Goal: Task Accomplishment & Management: Use online tool/utility

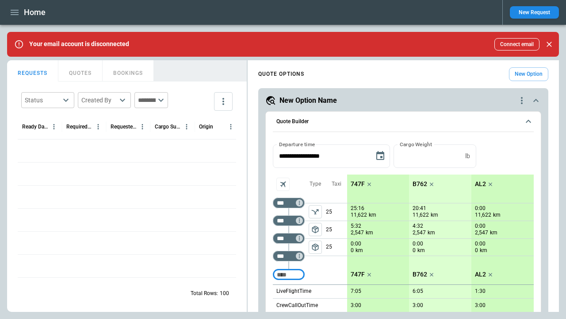
click at [522, 100] on icon "quote-option-actions" at bounding box center [522, 100] width 2 height 7
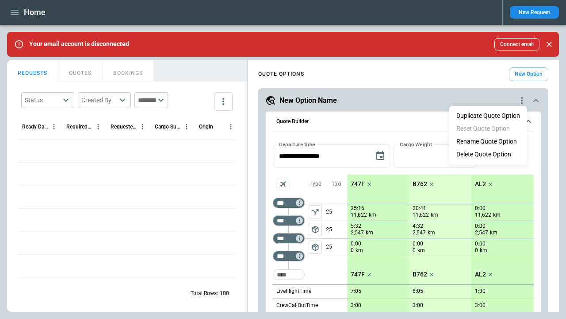
click at [488, 154] on li "Delete Quote Option" at bounding box center [488, 154] width 78 height 13
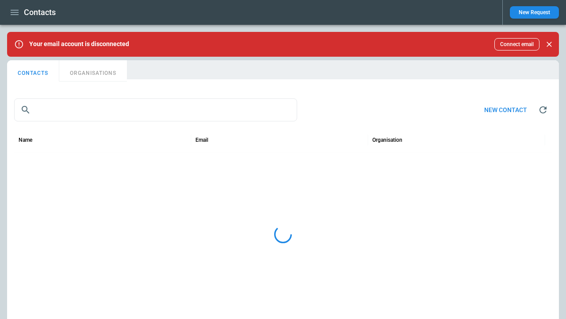
click at [93, 71] on button "ORGANISATIONS" at bounding box center [93, 70] width 68 height 21
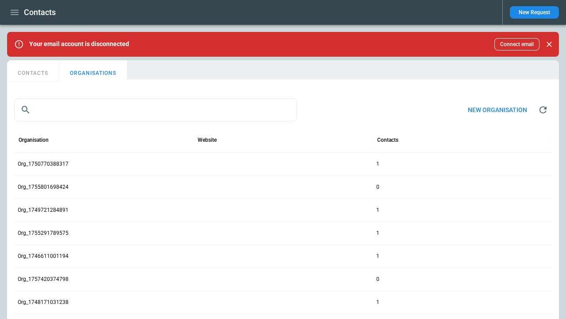
click at [498, 110] on button "New organisation" at bounding box center [497, 109] width 73 height 19
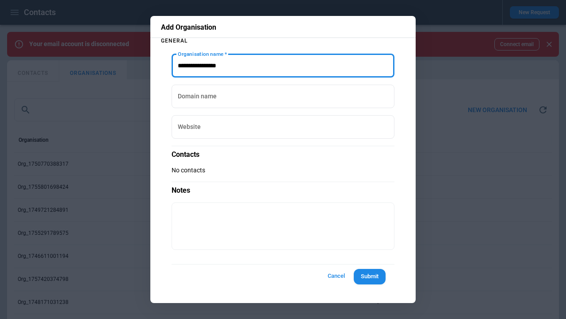
type input "**********"
click at [369, 276] on button "Submit" at bounding box center [370, 276] width 32 height 15
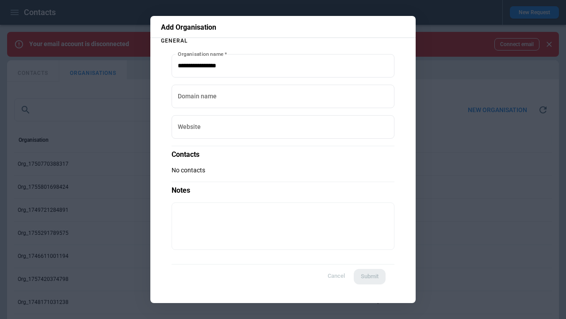
click at [15, 12] on icon "button" at bounding box center [15, 12] width 8 height 5
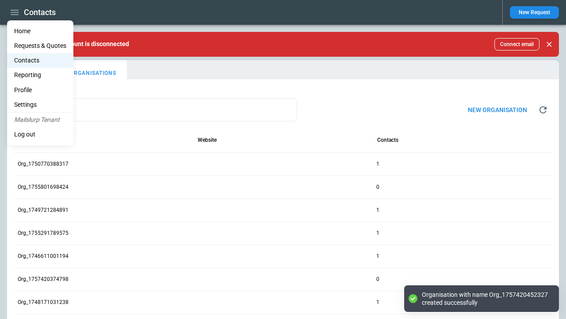
click at [40, 31] on li "Home" at bounding box center [40, 31] width 66 height 15
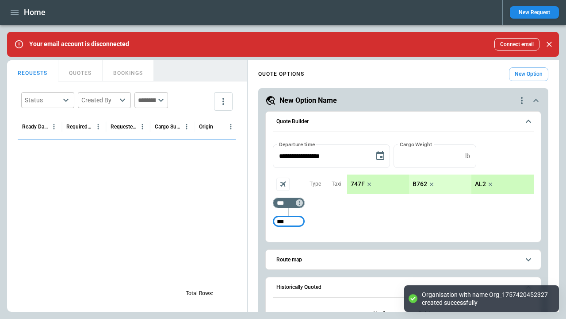
type input "***"
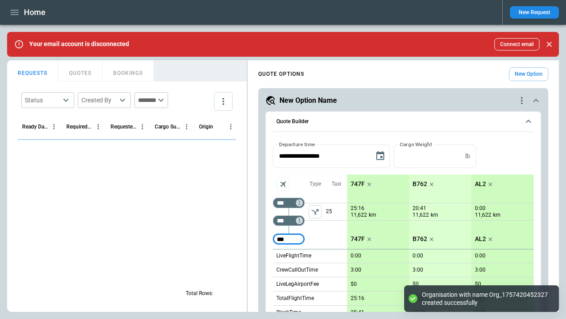
type input "***"
drag, startPoint x: 491, startPoint y: 296, endPoint x: 548, endPoint y: 296, distance: 57.5
click at [548, 296] on div "Organisation with name Org_1757420452327 created successfully" at bounding box center [486, 298] width 128 height 16
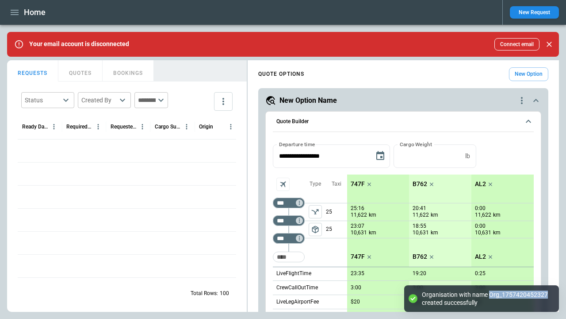
drag, startPoint x: 546, startPoint y: 294, endPoint x: 488, endPoint y: 294, distance: 58.0
click at [488, 294] on div "Organisation with name Org_1757420452327 created successfully" at bounding box center [486, 298] width 128 height 16
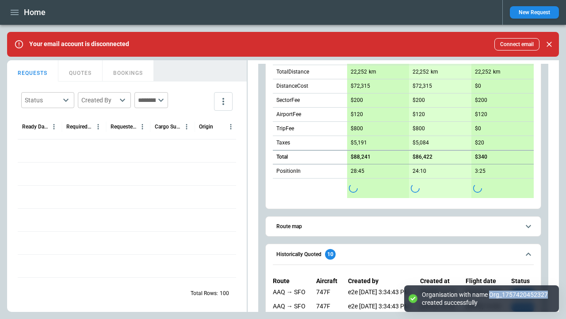
copy div "Org_1757420452327"
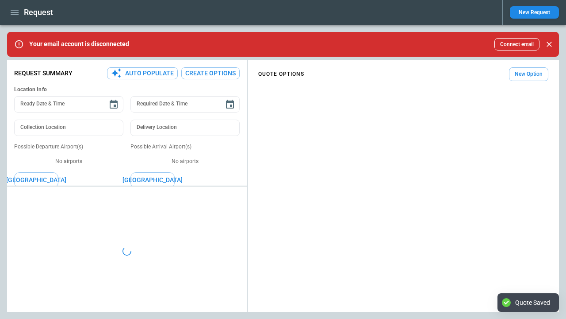
type textarea "*"
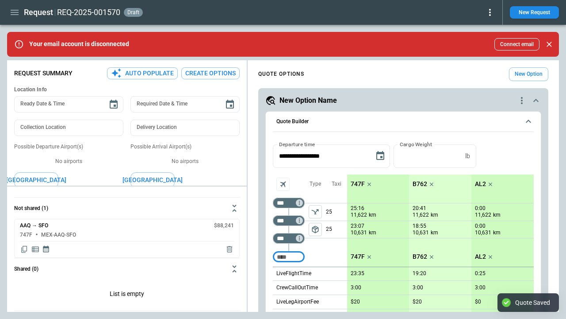
click at [15, 12] on icon "button" at bounding box center [15, 12] width 8 height 5
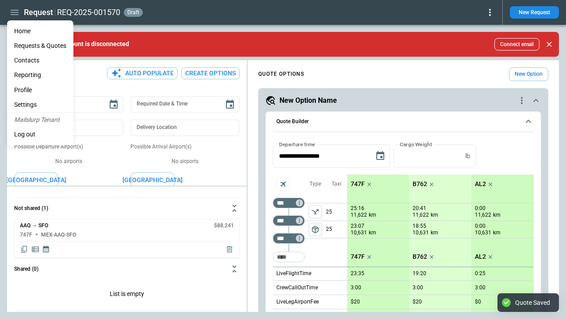
click at [40, 31] on li "Home" at bounding box center [40, 31] width 66 height 15
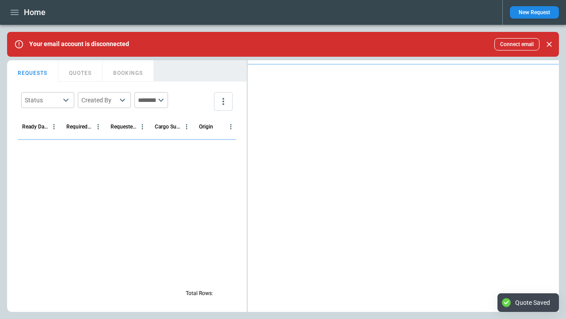
click at [81, 71] on button "QUOTES" at bounding box center [80, 70] width 44 height 21
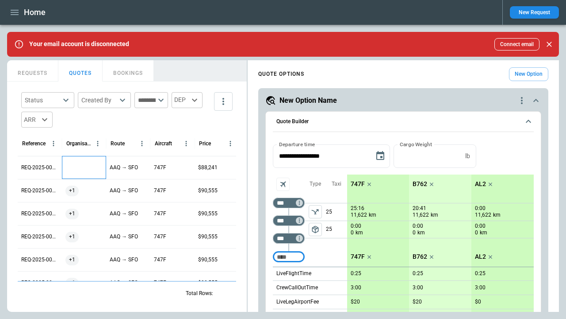
click at [84, 167] on div at bounding box center [84, 167] width 44 height 23
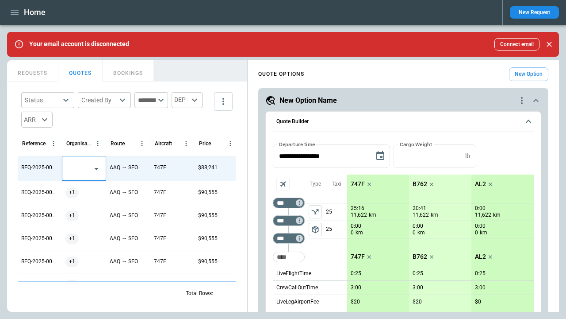
type input "**********"
click at [84, 196] on li "Org_1757420452327" at bounding box center [83, 190] width 43 height 13
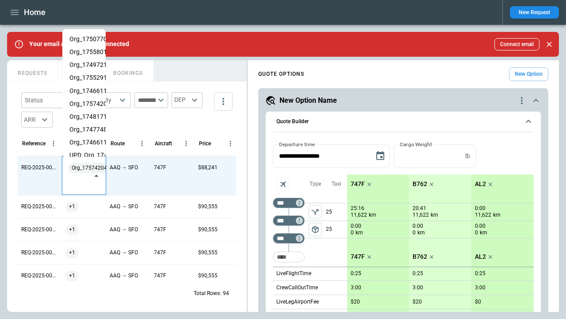
scroll to position [0, 0]
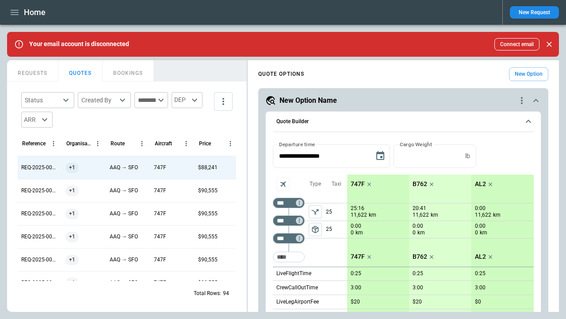
click at [32, 71] on button "REQUESTS" at bounding box center [32, 70] width 51 height 21
